Goal: Transaction & Acquisition: Purchase product/service

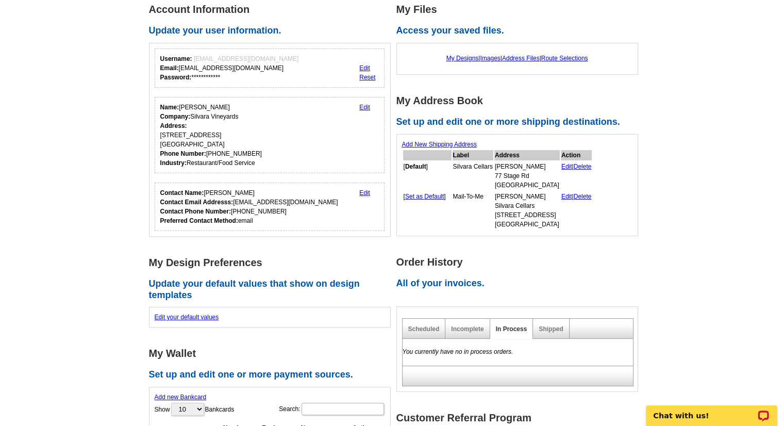
scroll to position [155, 0]
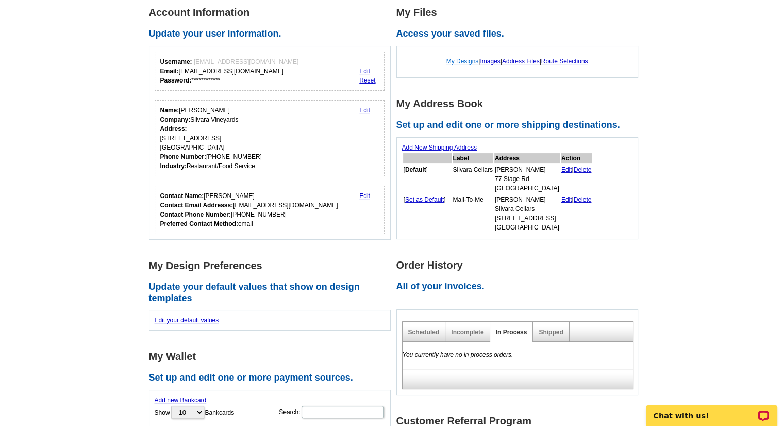
click at [459, 64] on link "My Designs" at bounding box center [463, 61] width 32 height 7
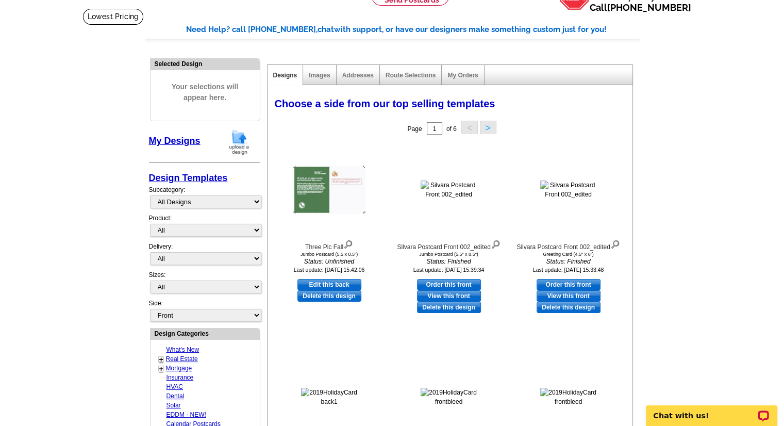
scroll to position [77, 0]
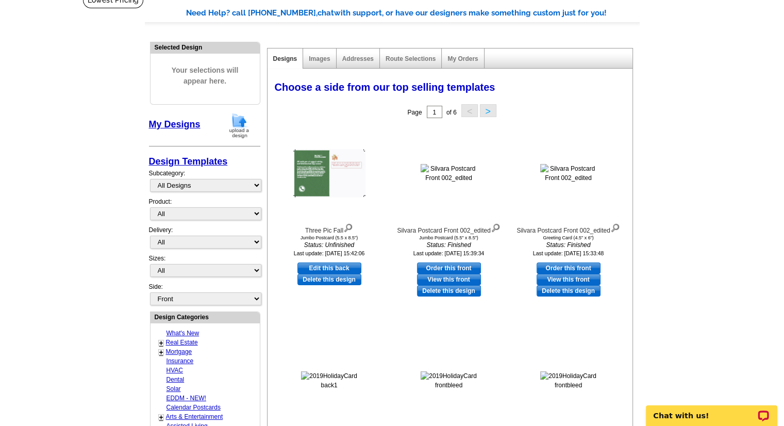
drag, startPoint x: 789, startPoint y: 74, endPoint x: 786, endPoint y: 105, distance: 31.1
click at [784, 105] on html "Welcome back Gary My Account Logout local_phone Same Day Design, Print, & Mail …" at bounding box center [392, 434] width 784 height 1022
click at [440, 170] on img at bounding box center [449, 173] width 57 height 19
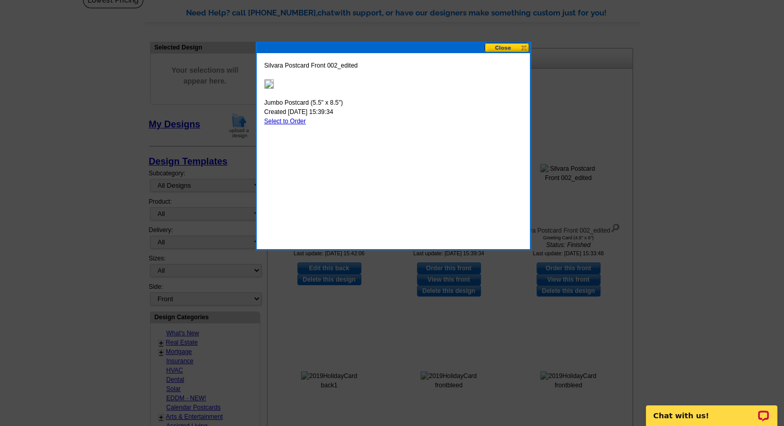
click at [291, 120] on link "Select to Order" at bounding box center [286, 121] width 42 height 7
select select "2"
select select "back"
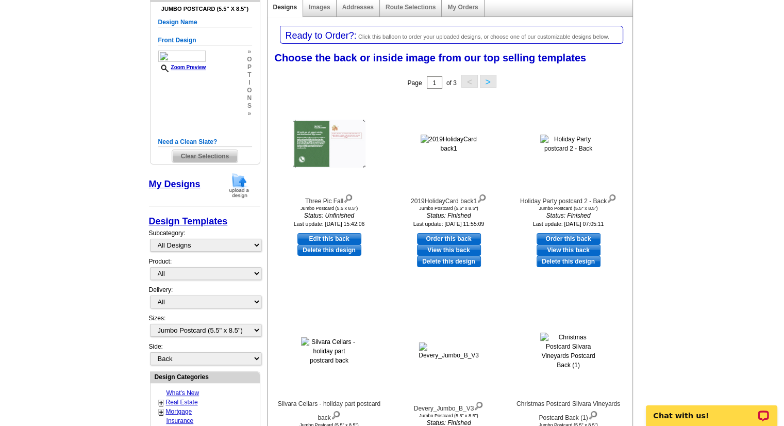
scroll to position [122, 0]
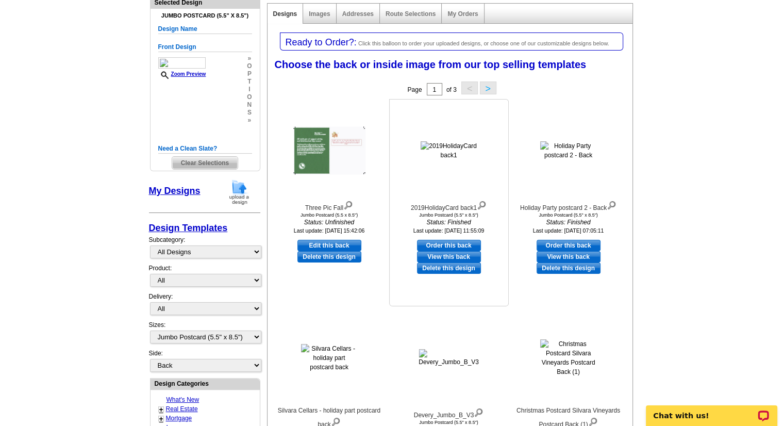
click at [459, 258] on link "View this back" at bounding box center [449, 256] width 64 height 11
click at [569, 258] on link "View this back" at bounding box center [569, 256] width 64 height 11
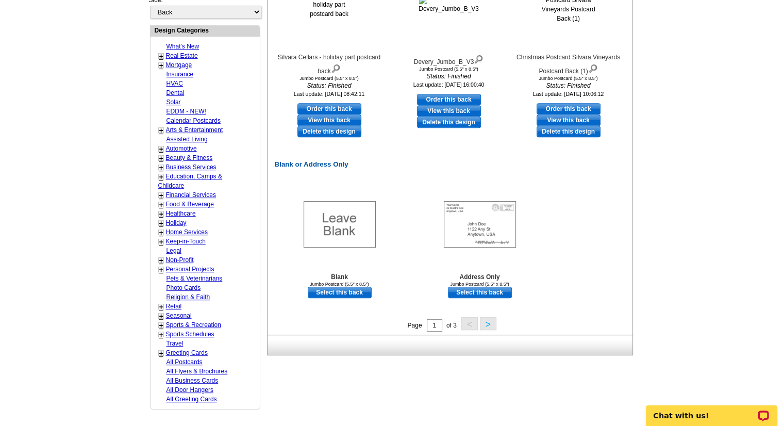
scroll to position [472, 0]
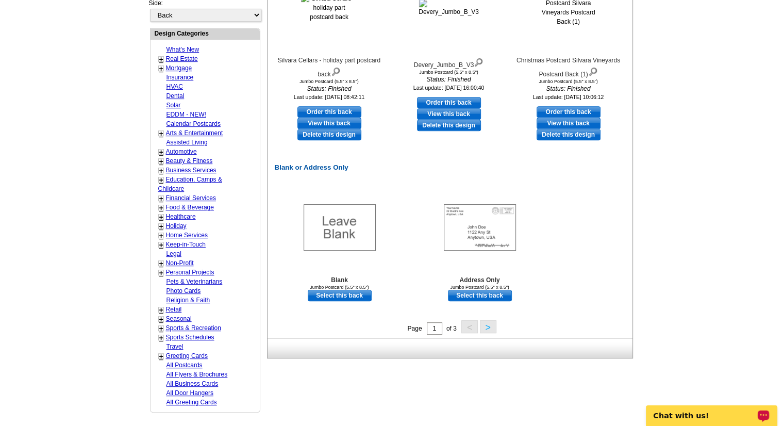
click at [661, 418] on p "Chat with us!" at bounding box center [705, 415] width 102 height 8
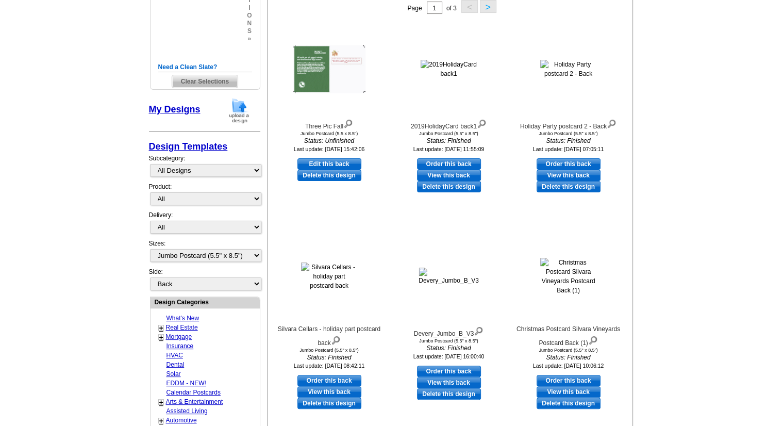
scroll to position [208, 0]
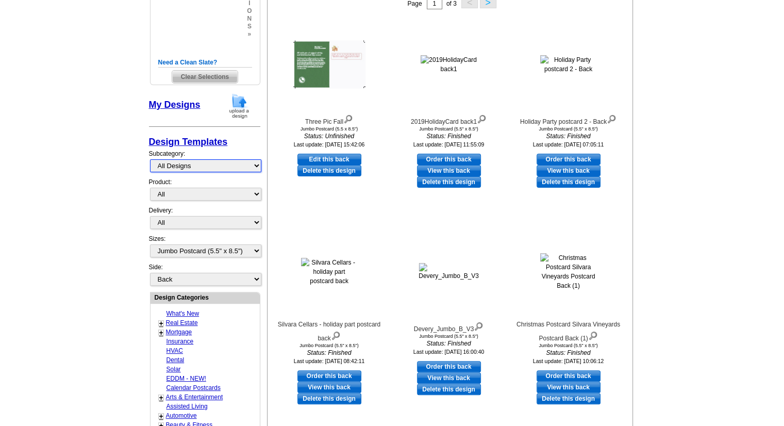
click at [258, 166] on select "All Designs Finished Designs Unfinished Designs" at bounding box center [205, 165] width 111 height 13
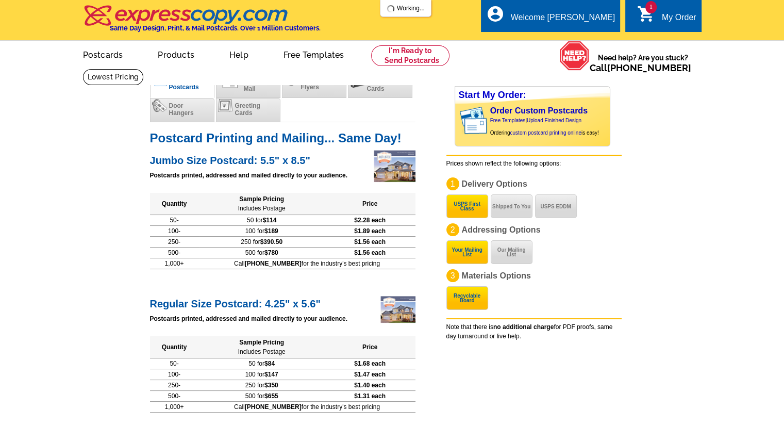
click at [326, 192] on div "Jumbo Size Postcard: 5.5" x 8.5" Postcards printed, addressed and mailed direct…" at bounding box center [283, 211] width 266 height 118
